Goal: Information Seeking & Learning: Learn about a topic

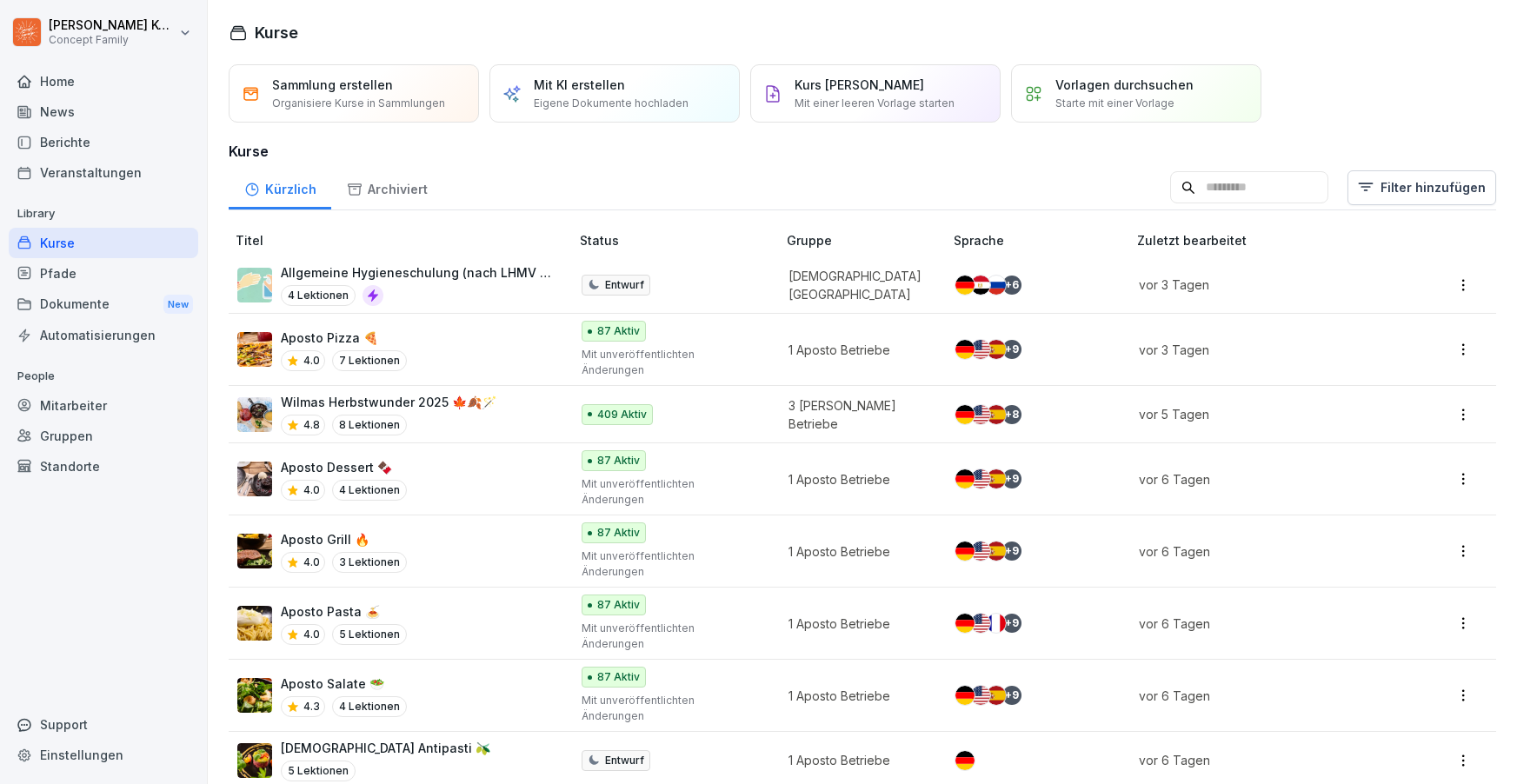
click at [90, 238] on div "Kurse" at bounding box center [103, 243] width 190 height 31
click at [469, 414] on div "4.7 8 Lektionen" at bounding box center [388, 425] width 216 height 21
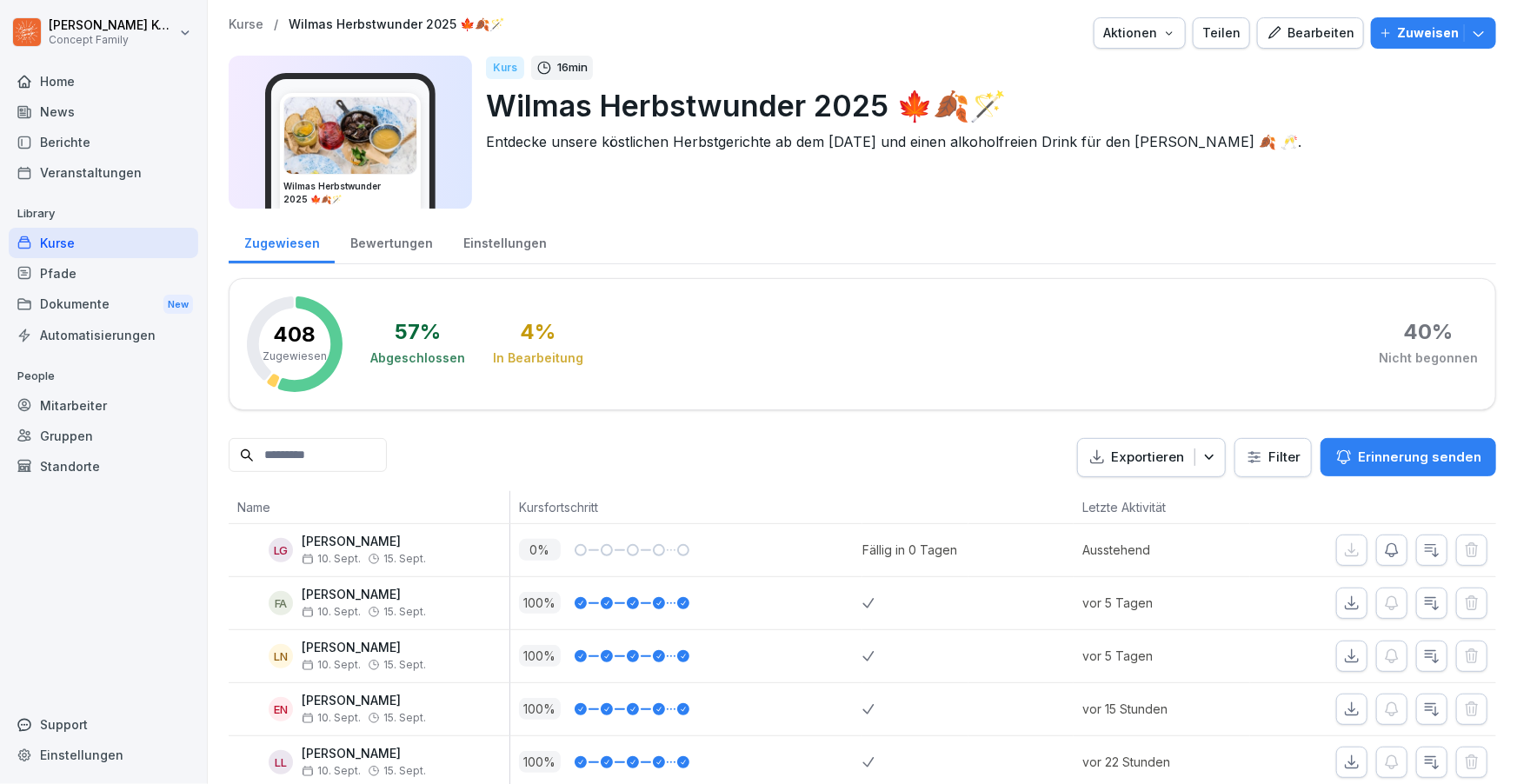
click at [358, 260] on div "Bewertungen" at bounding box center [391, 241] width 113 height 45
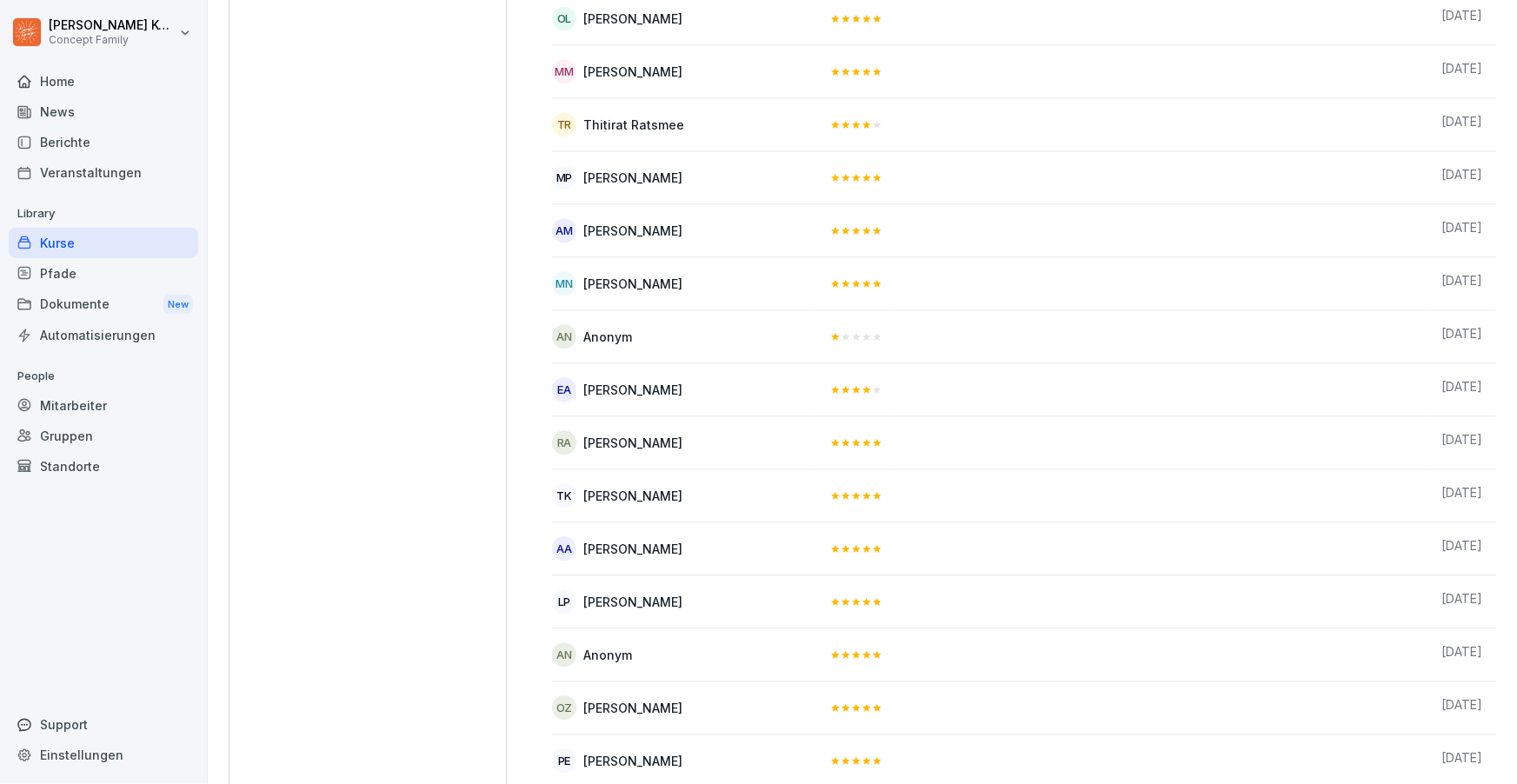
scroll to position [1997, 0]
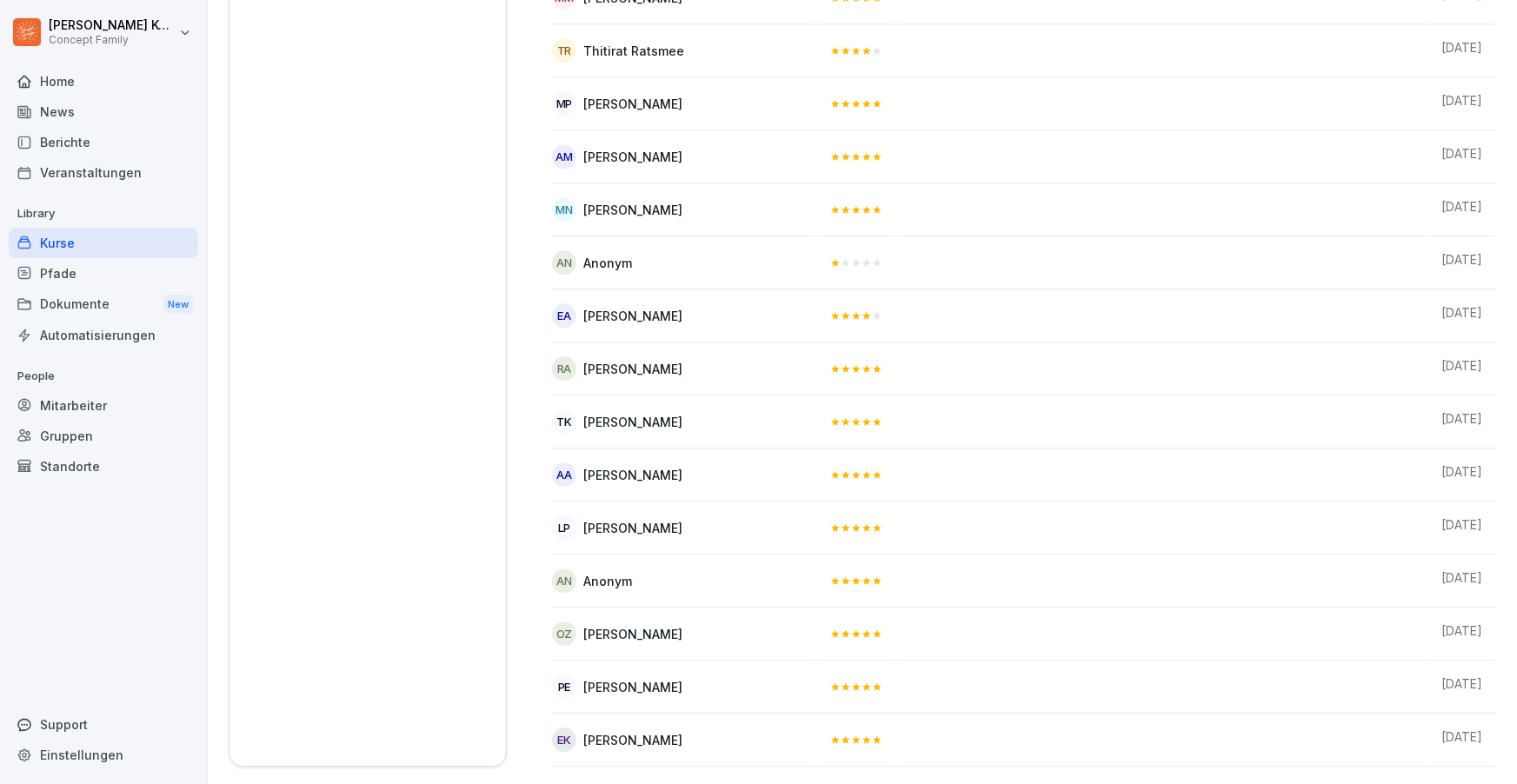
click at [97, 247] on div "Kurse" at bounding box center [103, 243] width 190 height 31
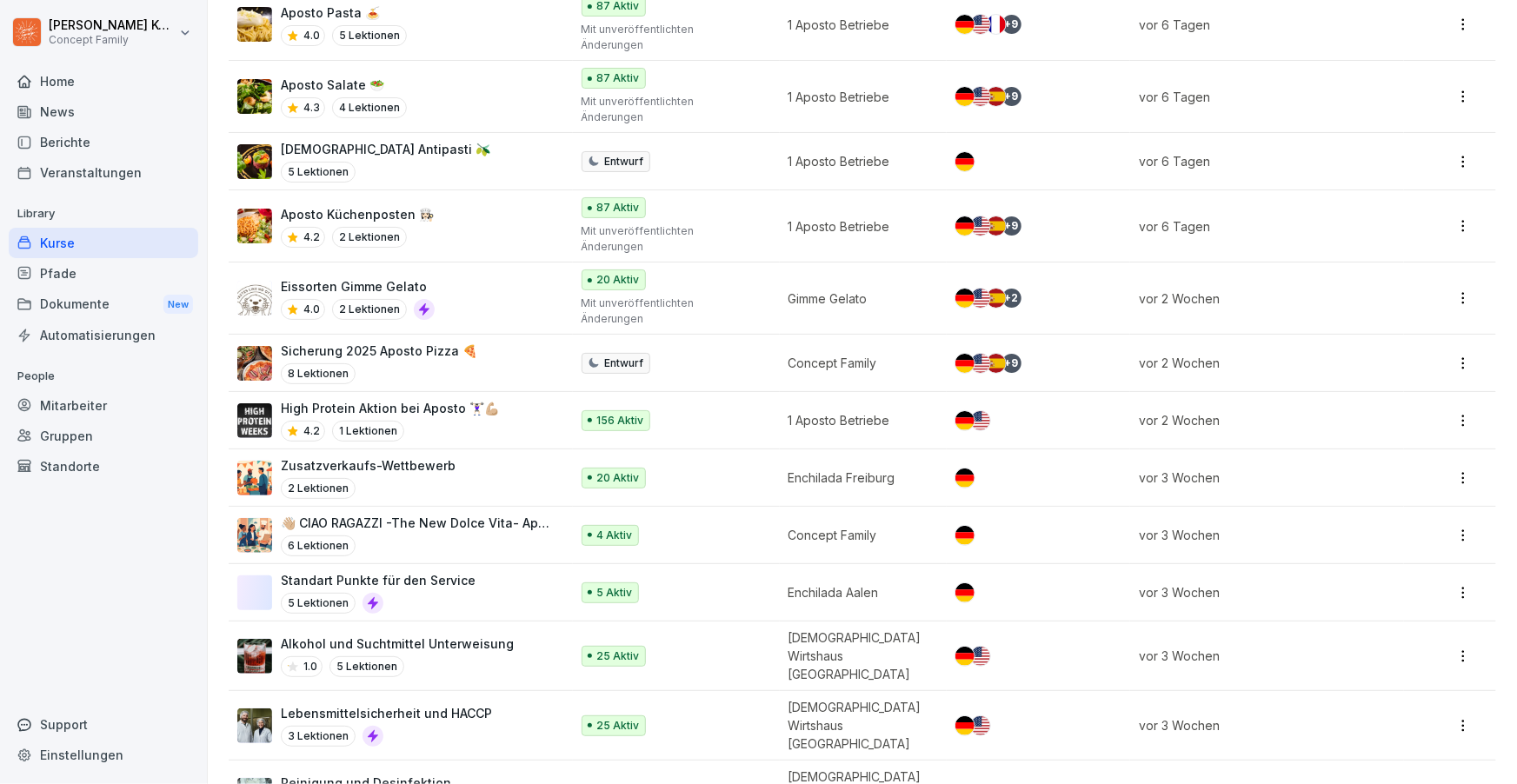
scroll to position [597, 0]
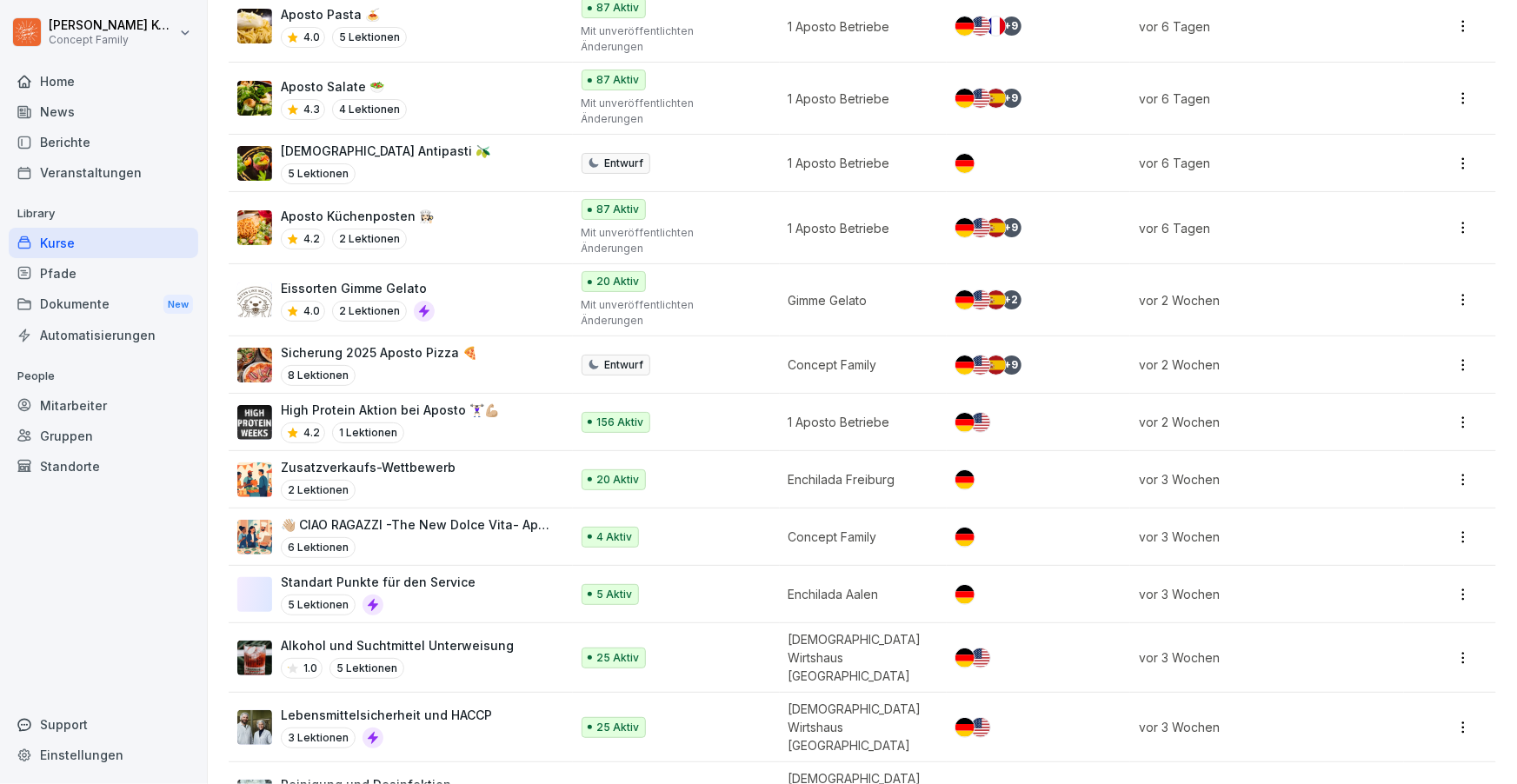
click at [521, 458] on div "Zusatzverkaufs-Wettbewerb 2 Lektionen" at bounding box center [394, 479] width 315 height 43
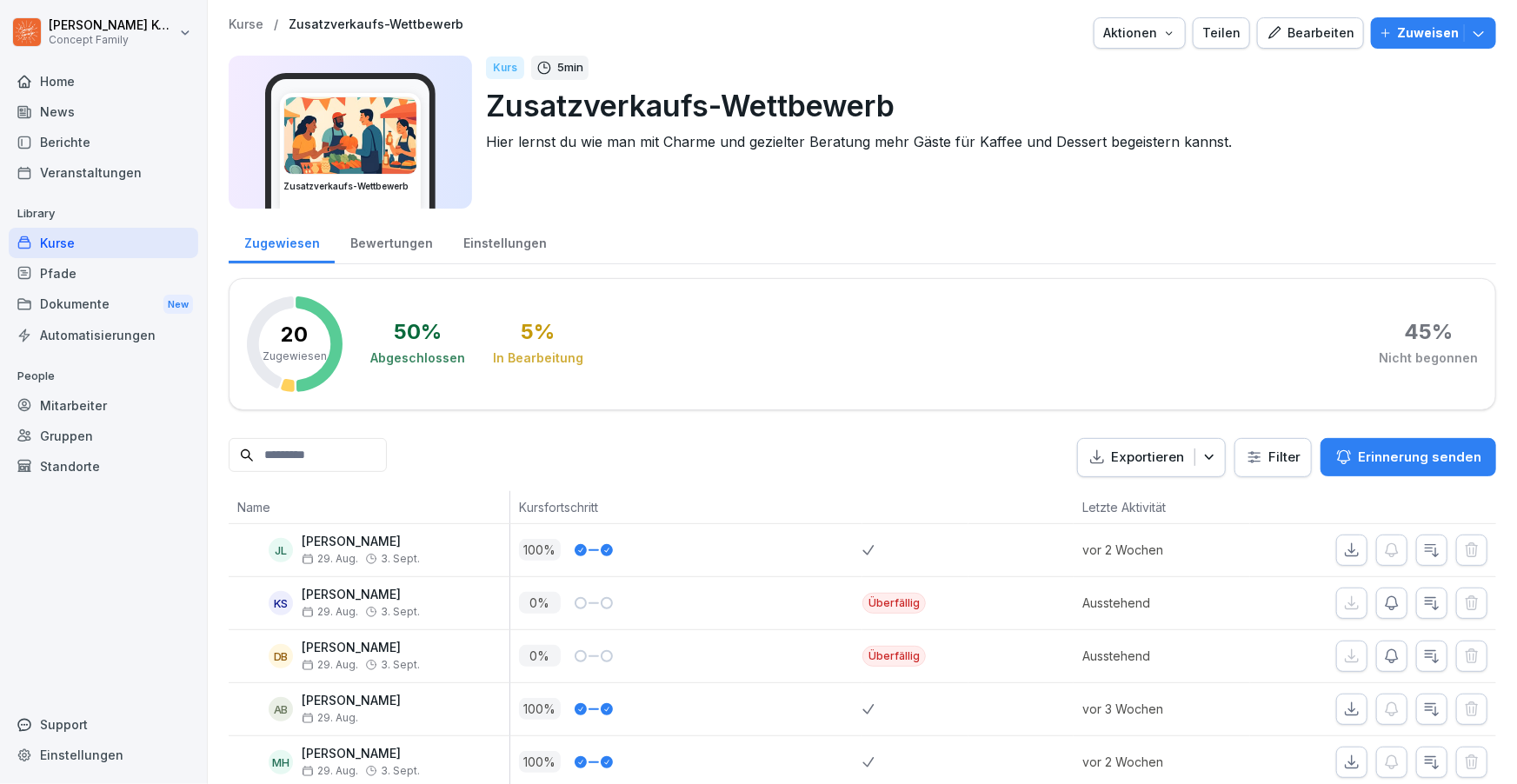
click at [396, 245] on div "Bewertungen" at bounding box center [391, 241] width 113 height 45
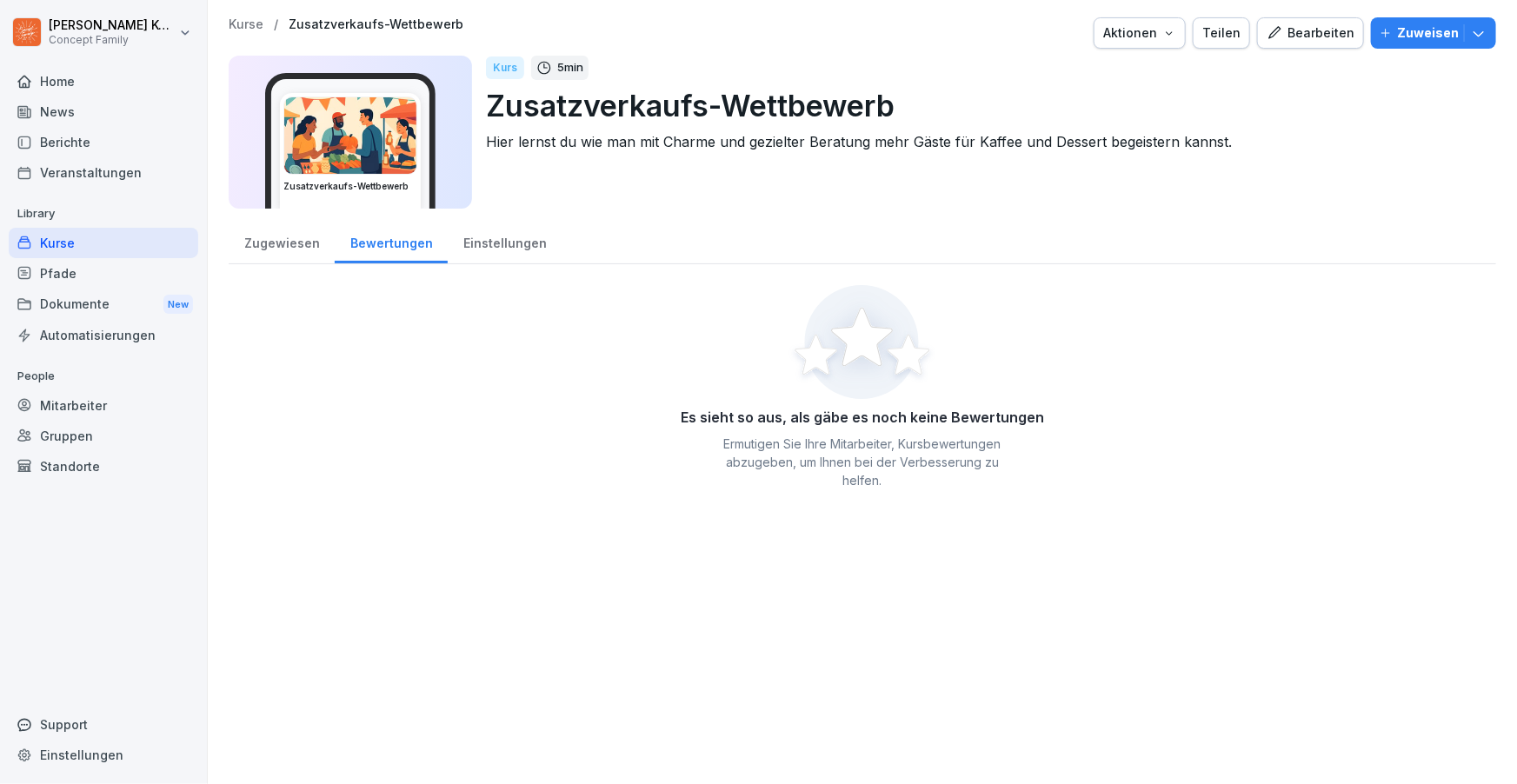
click at [90, 242] on div "Kurse" at bounding box center [103, 243] width 190 height 31
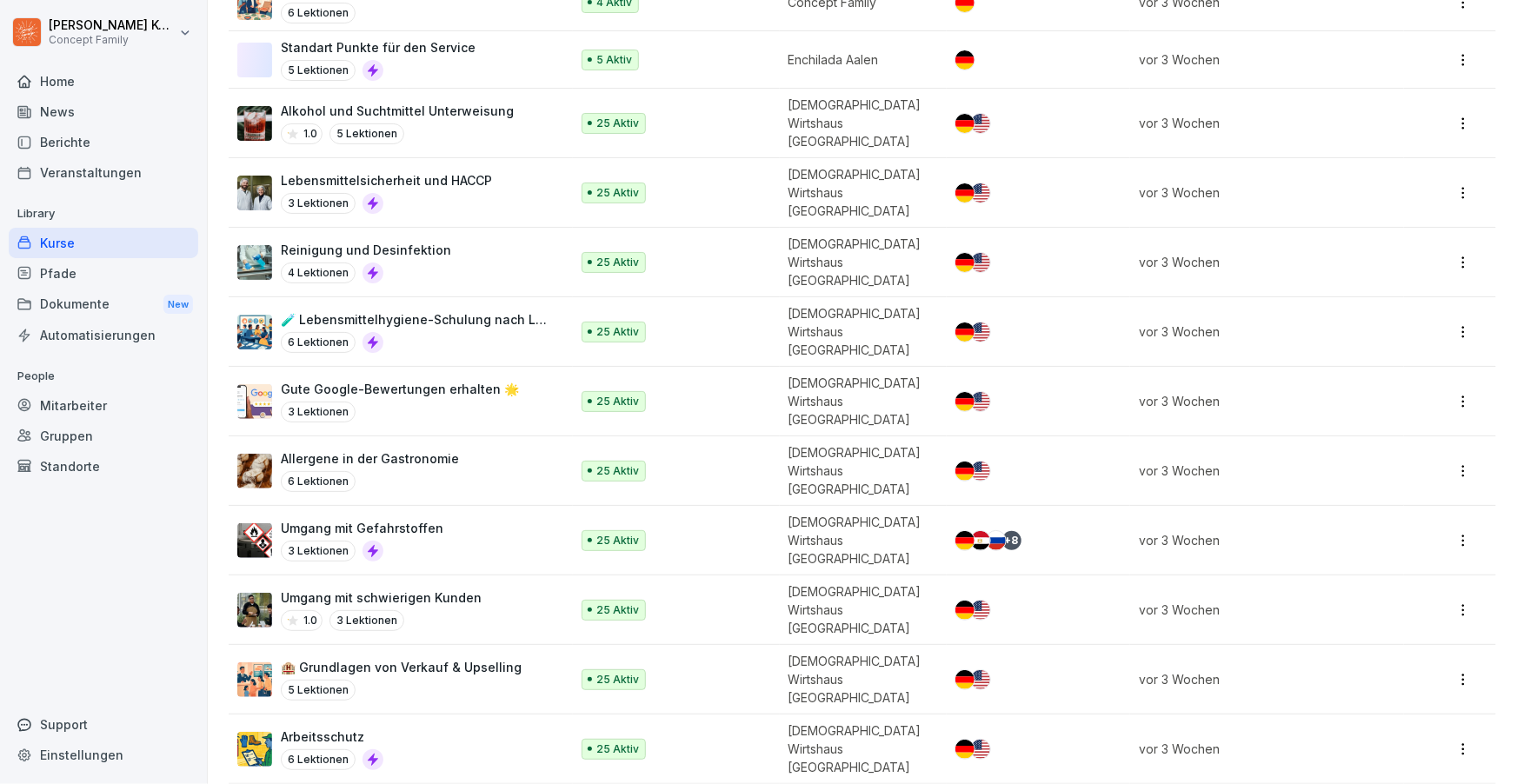
scroll to position [1232, 0]
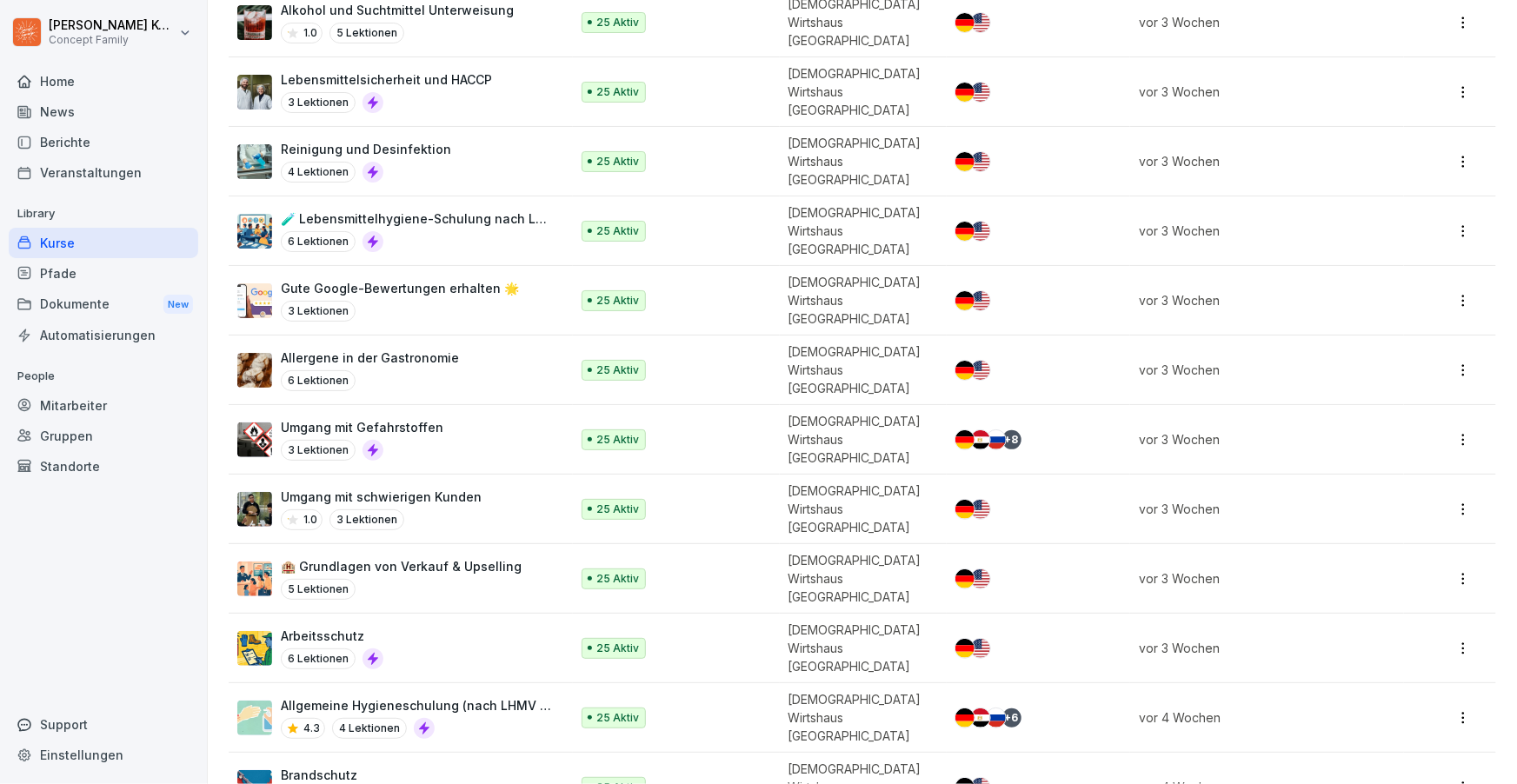
click at [477, 766] on div "Brandschutz 5.0 5 Lektionen" at bounding box center [394, 787] width 315 height 43
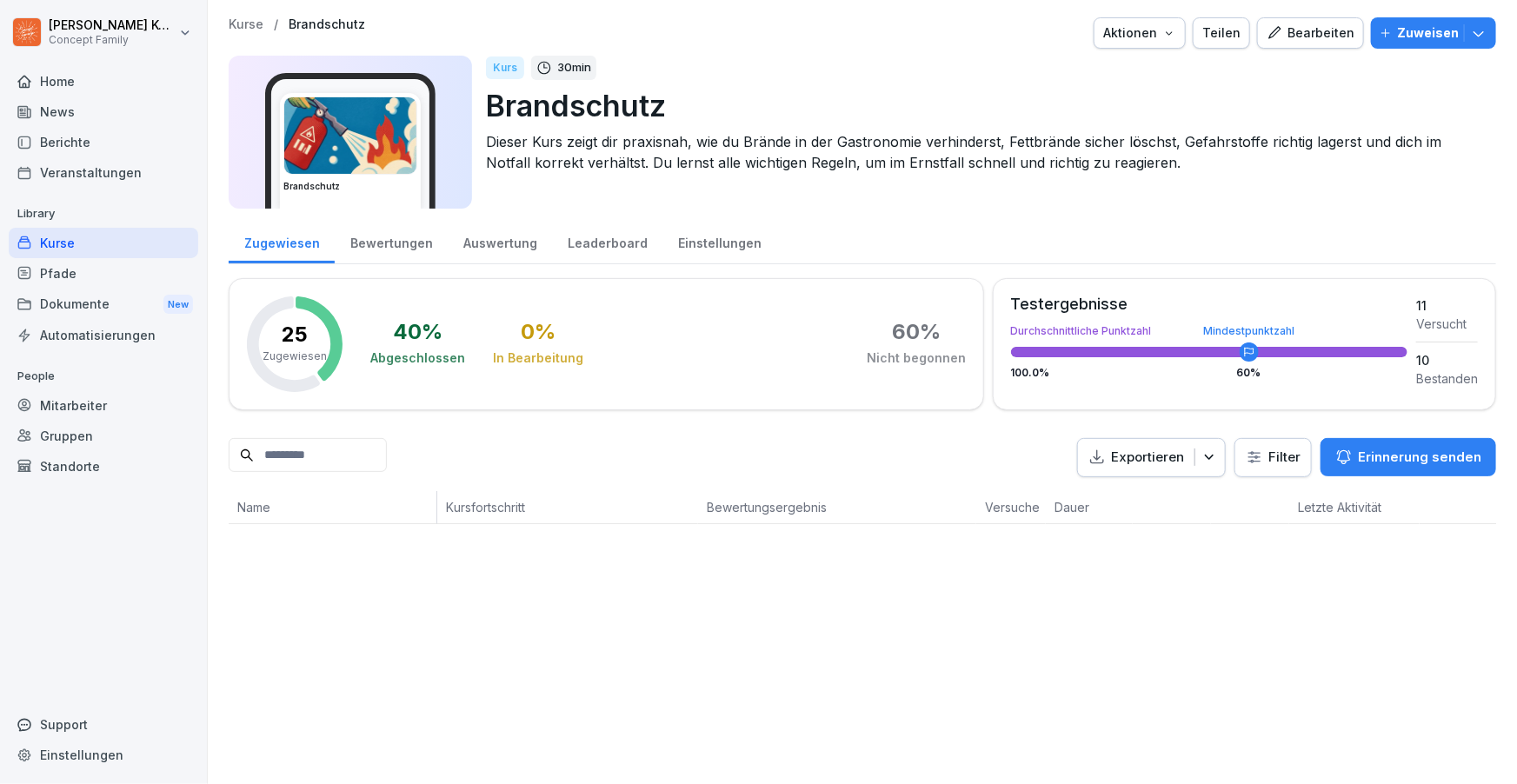
click at [364, 242] on div "Bewertungen" at bounding box center [391, 241] width 113 height 45
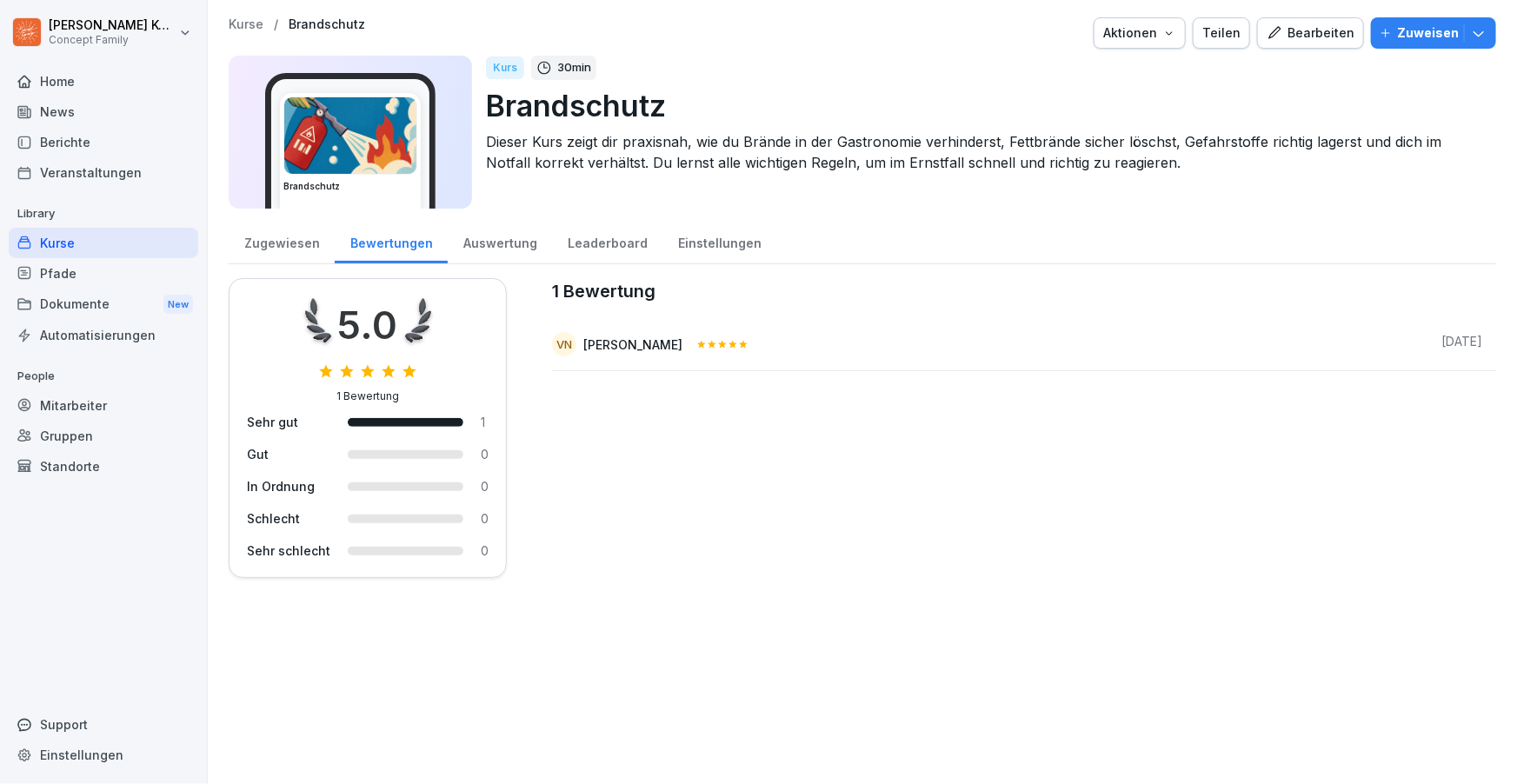
click at [88, 251] on div "Kurse" at bounding box center [103, 243] width 190 height 31
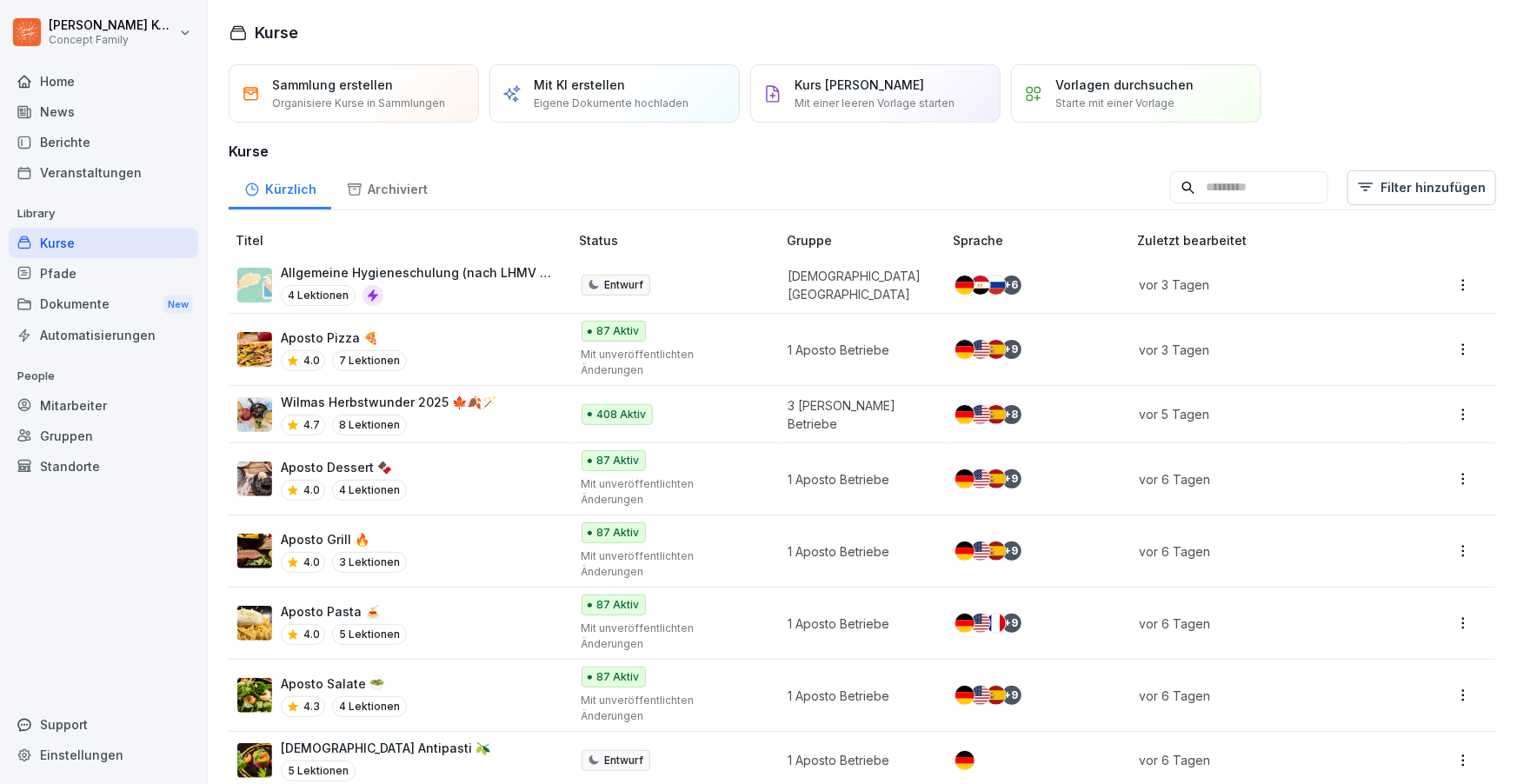
click at [69, 94] on div "Home" at bounding box center [103, 81] width 190 height 31
